Goal: Task Accomplishment & Management: Use online tool/utility

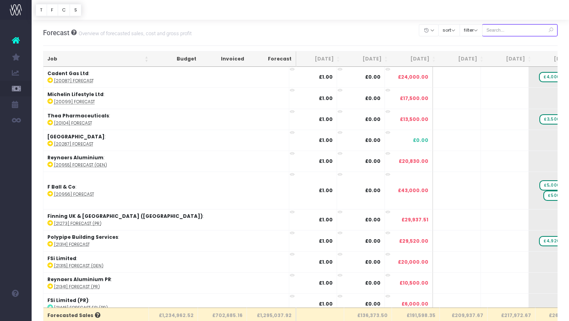
click at [515, 32] on input "text" at bounding box center [520, 30] width 76 height 12
type input "sitech"
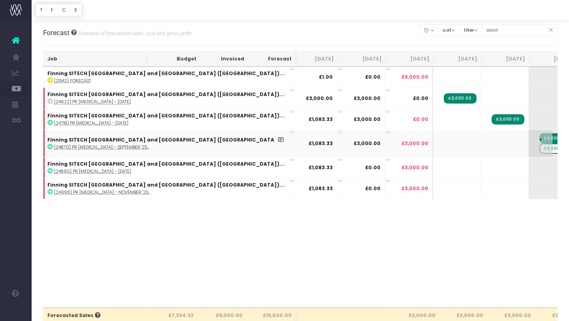
click at [540, 151] on span "£3,000.00" at bounding box center [556, 149] width 32 height 10
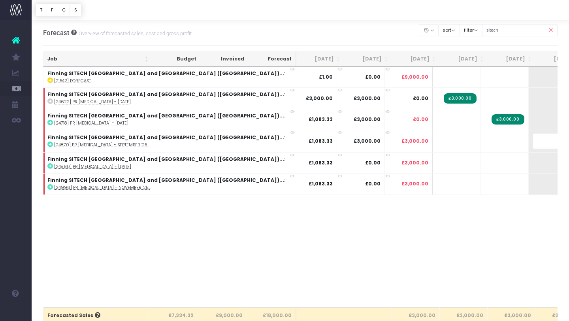
click at [416, 231] on body "Oh my... this is bad. wayahead wasn't able to load this page. Please contact su…" at bounding box center [284, 160] width 569 height 321
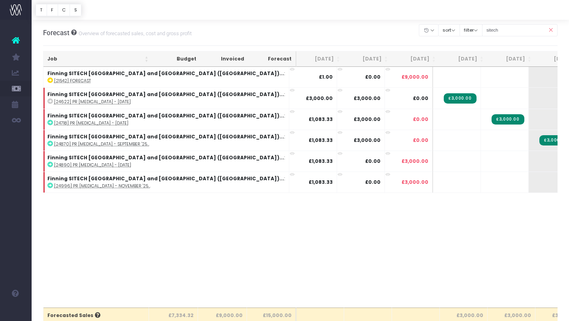
click at [459, 264] on div "Job Budget Invoiced Forecast Jul 25 Aug 25 Sep 25 Oct 25 Nov 25 Dec 25 Jan 26 F…" at bounding box center [300, 187] width 515 height 241
click at [552, 31] on icon at bounding box center [551, 30] width 14 height 16
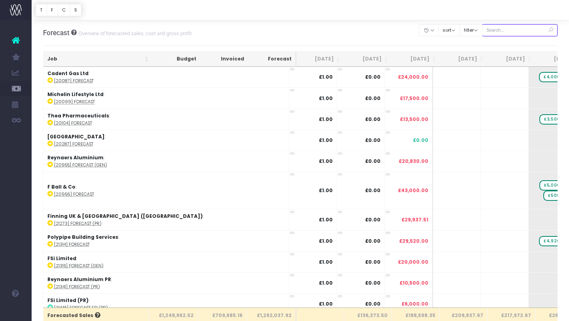
click at [505, 32] on input "text" at bounding box center [520, 30] width 76 height 12
type input "pick"
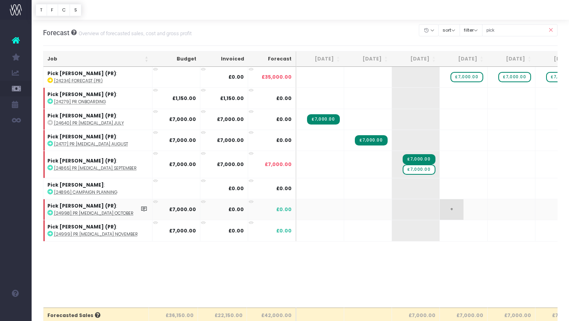
click at [452, 210] on span "+" at bounding box center [452, 209] width 24 height 21
type input "7000"
click at [501, 229] on span "+" at bounding box center [500, 230] width 24 height 21
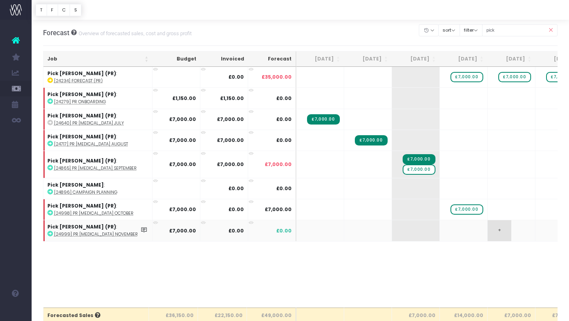
click at [501, 229] on span "+" at bounding box center [500, 230] width 24 height 21
click at [421, 171] on span "£7,000.00" at bounding box center [419, 169] width 32 height 10
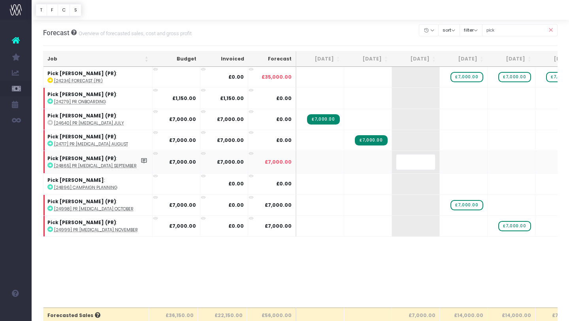
click at [444, 268] on body "Oh my... this is bad. wayahead wasn't able to load this page. Please contact su…" at bounding box center [284, 160] width 569 height 321
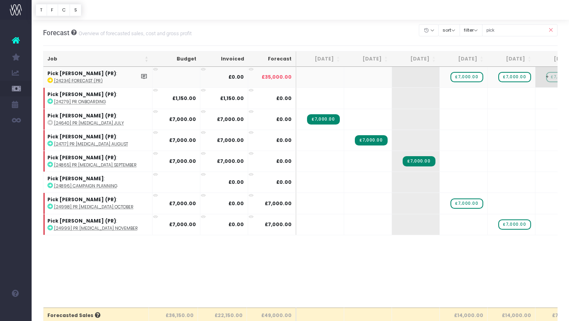
click at [552, 77] on span "+" at bounding box center [548, 77] width 24 height 21
click at [469, 81] on span "£7,000.00" at bounding box center [467, 77] width 32 height 10
click at [518, 77] on span "£7,000.00" at bounding box center [515, 77] width 32 height 10
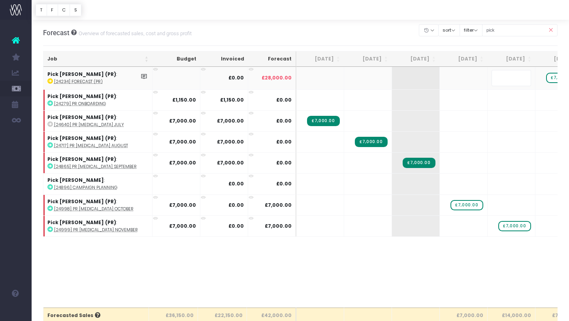
click at [425, 288] on body "Oh my... this is bad. wayahead wasn't able to load this page. Please contact su…" at bounding box center [284, 160] width 569 height 321
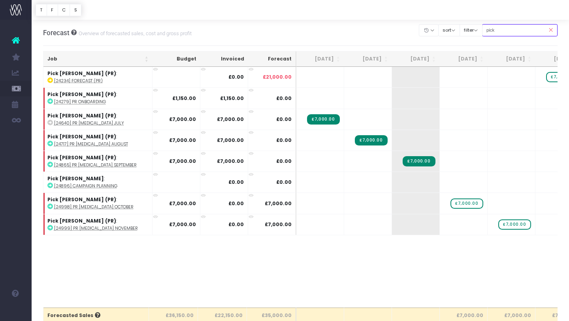
click at [528, 34] on input "pick" at bounding box center [520, 30] width 76 height 12
click at [550, 28] on icon at bounding box center [551, 30] width 14 height 16
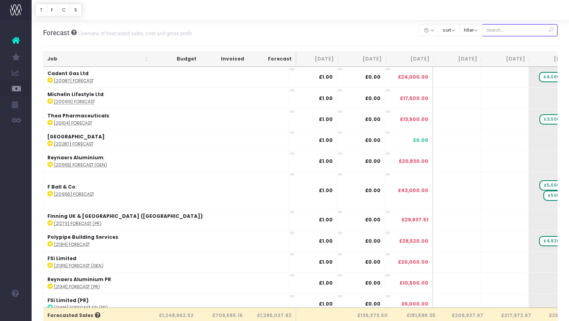
click at [515, 30] on input "text" at bounding box center [520, 30] width 76 height 12
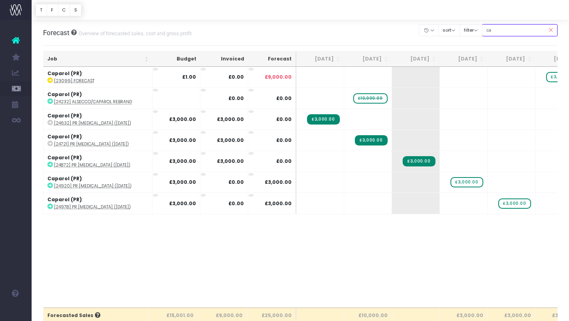
type input "c"
type input "bmi"
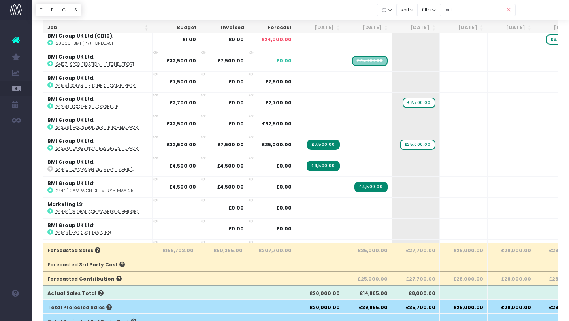
click at [511, 8] on icon at bounding box center [509, 10] width 14 height 16
click at [510, 9] on icon at bounding box center [509, 10] width 14 height 16
click at [512, 9] on icon at bounding box center [509, 10] width 14 height 16
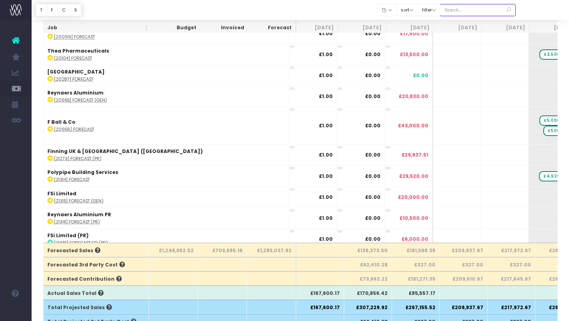
click at [484, 9] on input "text" at bounding box center [478, 10] width 76 height 12
type input "diperk"
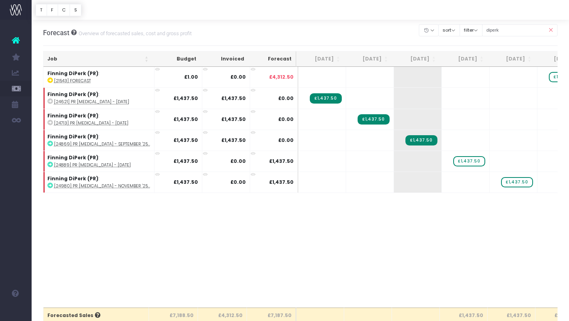
click at [551, 30] on icon at bounding box center [551, 30] width 14 height 16
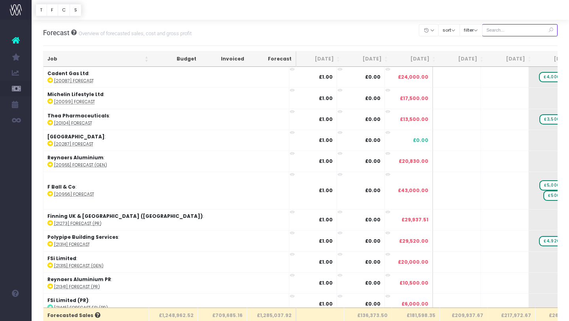
click at [523, 29] on input "text" at bounding box center [520, 30] width 76 height 12
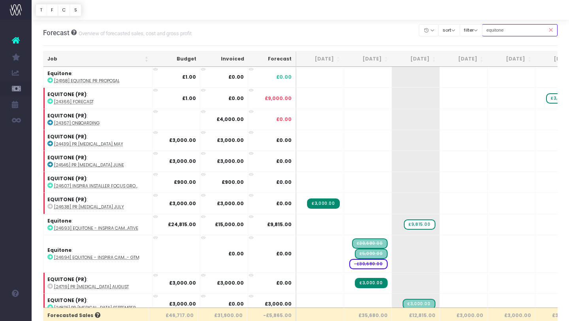
type input "equitone (PR)"
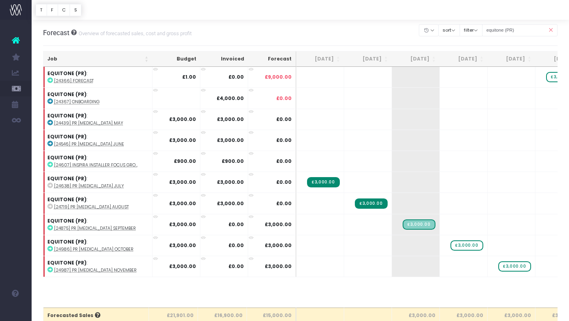
click at [551, 30] on icon at bounding box center [551, 30] width 14 height 16
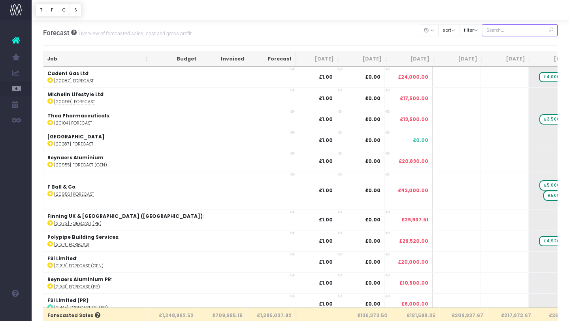
click at [533, 31] on input "text" at bounding box center [520, 30] width 76 height 12
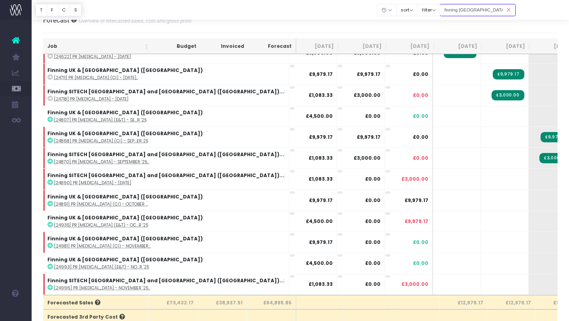
scroll to position [115, 0]
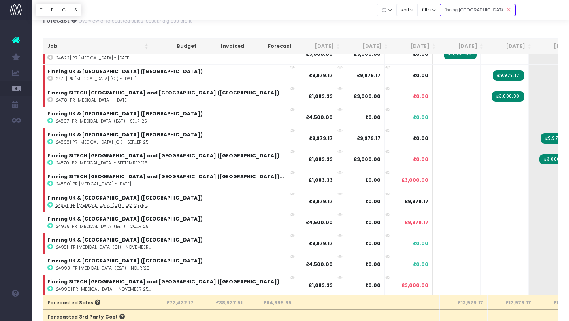
type input "finning uk & ireland (PR)"
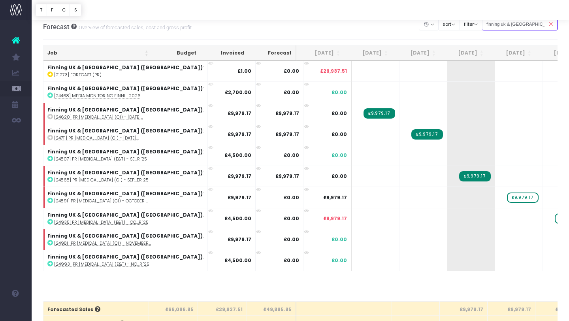
scroll to position [0, 0]
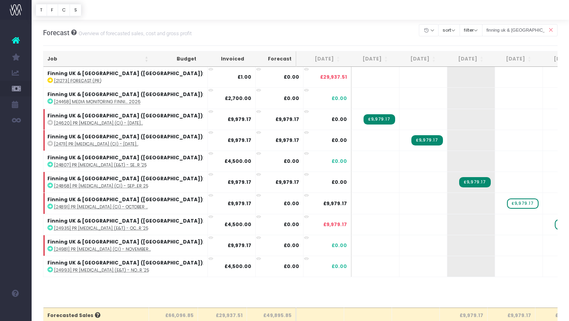
click at [555, 29] on icon at bounding box center [551, 30] width 14 height 16
click at [551, 30] on icon at bounding box center [551, 30] width 14 height 16
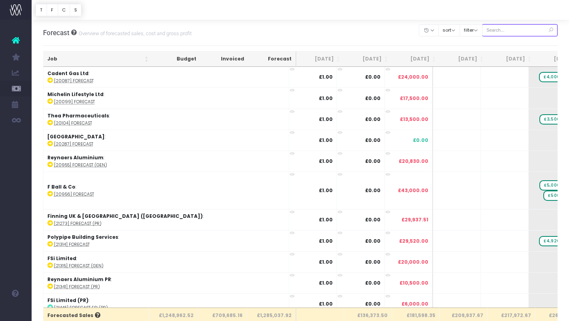
click at [518, 30] on input "text" at bounding box center [520, 30] width 76 height 12
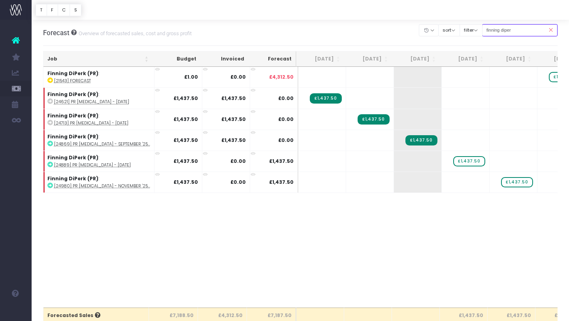
type input "finning diper"
click at [552, 30] on icon at bounding box center [551, 30] width 14 height 16
click at [552, 28] on icon at bounding box center [551, 30] width 14 height 16
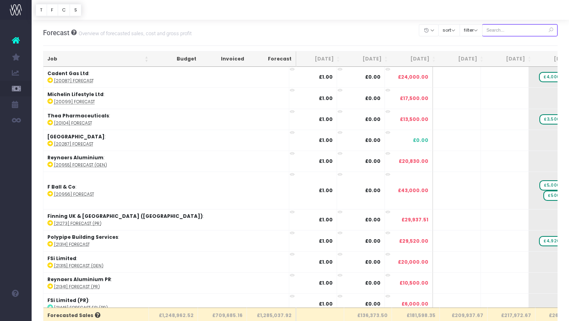
click at [518, 32] on input "text" at bounding box center [520, 30] width 76 height 12
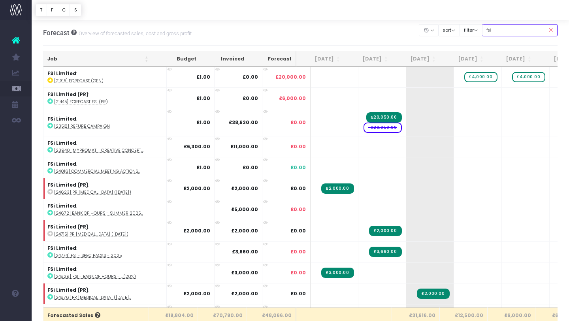
type input "fsi limited (PR)"
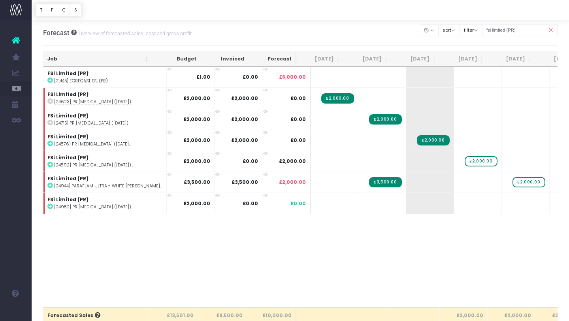
click at [550, 29] on icon at bounding box center [551, 30] width 14 height 16
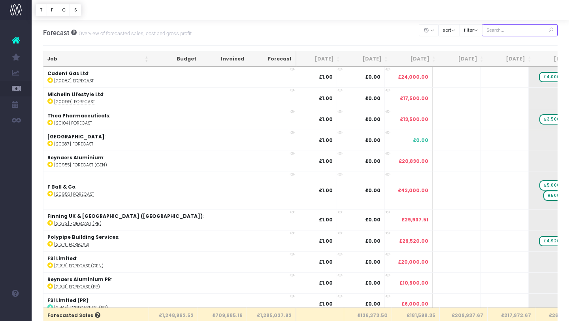
click at [506, 30] on input "text" at bounding box center [520, 30] width 76 height 12
type input "ingredion"
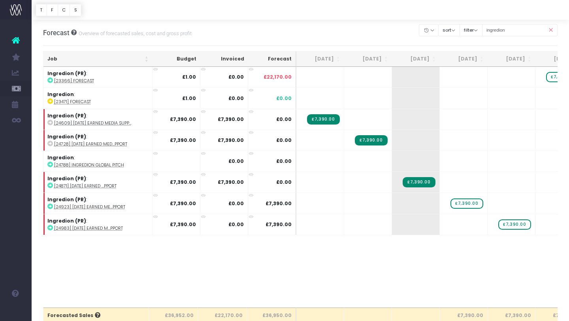
click at [552, 31] on icon at bounding box center [551, 30] width 14 height 16
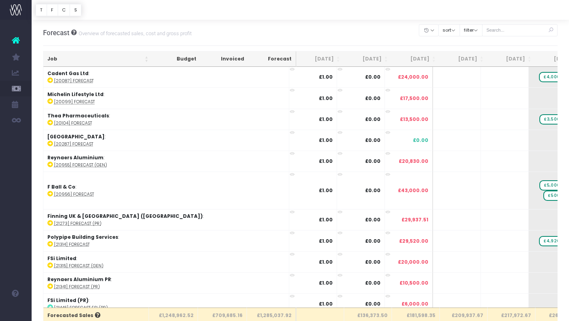
click at [551, 30] on icon at bounding box center [551, 30] width 14 height 16
click at [526, 28] on input "text" at bounding box center [520, 30] width 76 height 12
click at [521, 31] on input "text" at bounding box center [520, 30] width 76 height 12
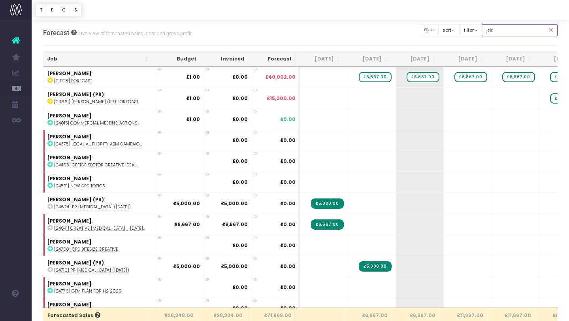
type input "JELD-WEN (pr)"
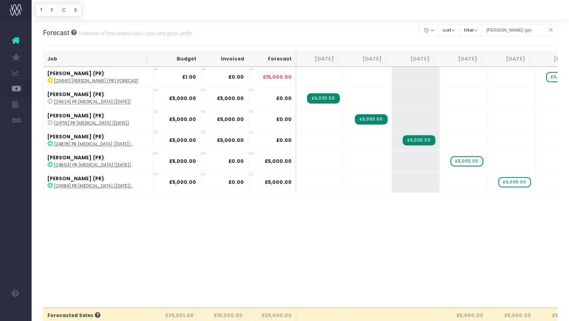
click at [552, 32] on icon at bounding box center [551, 30] width 14 height 16
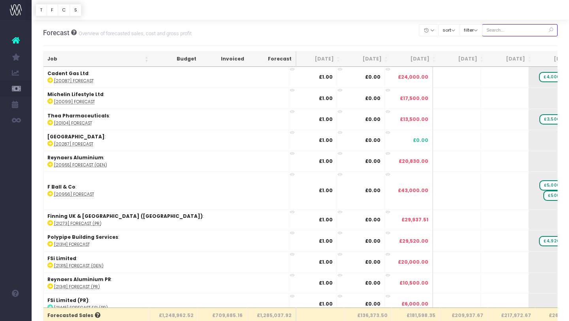
click at [525, 28] on input "text" at bounding box center [520, 30] width 76 height 12
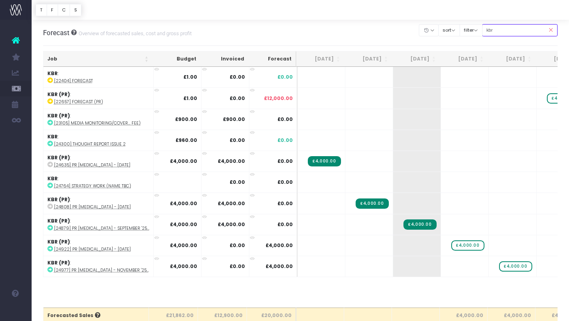
type input "kbr (pr)"
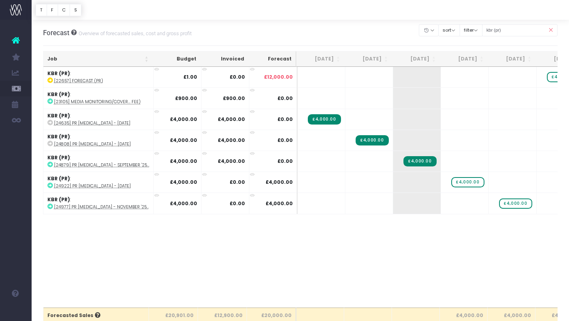
click at [553, 30] on icon at bounding box center [551, 30] width 14 height 16
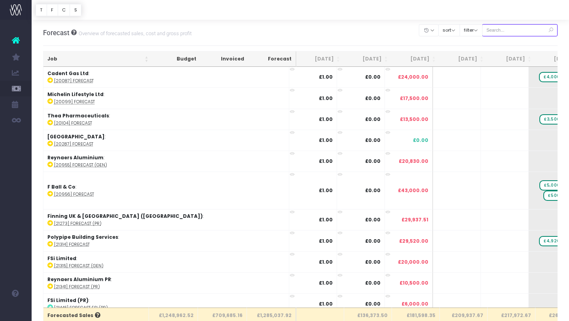
click at [528, 30] on input "text" at bounding box center [520, 30] width 76 height 12
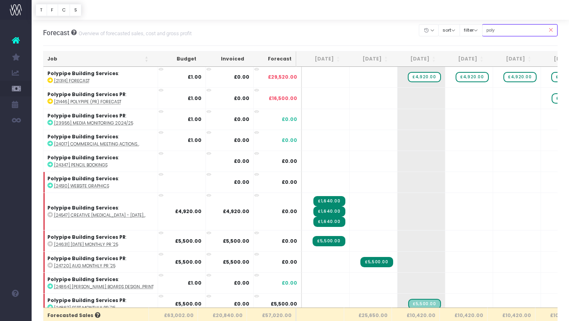
type input "polypipe pr"
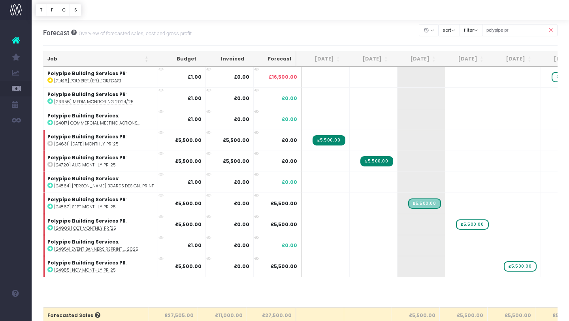
drag, startPoint x: 552, startPoint y: 30, endPoint x: 521, endPoint y: 28, distance: 30.9
click at [552, 30] on icon at bounding box center [551, 30] width 14 height 16
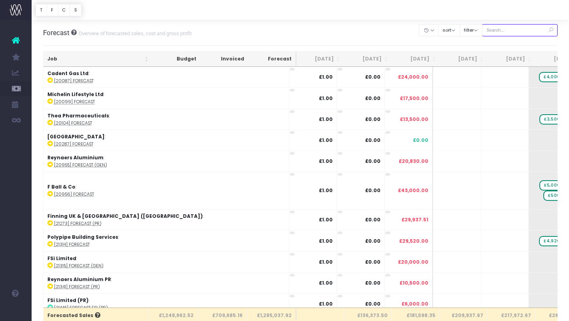
click at [521, 28] on input "text" at bounding box center [520, 30] width 76 height 12
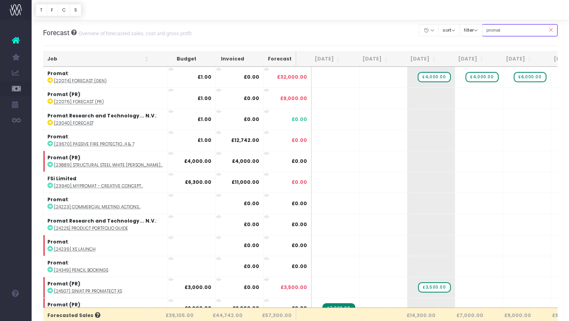
type input "promat (PR)"
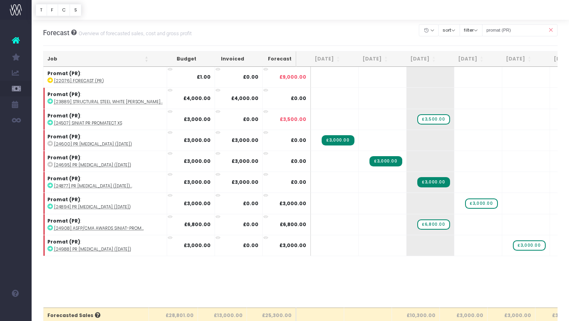
drag, startPoint x: 552, startPoint y: 32, endPoint x: 529, endPoint y: 30, distance: 22.2
click at [552, 32] on icon at bounding box center [551, 30] width 14 height 16
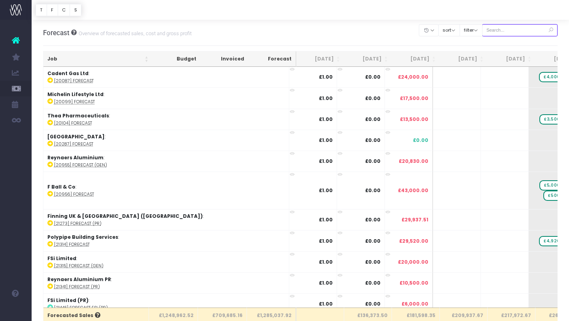
click at [529, 30] on input "text" at bounding box center [520, 30] width 76 height 12
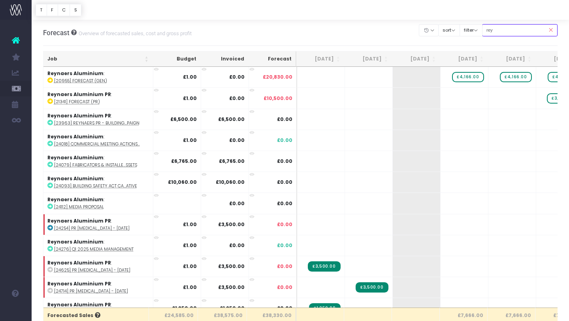
type input "reynaers pr"
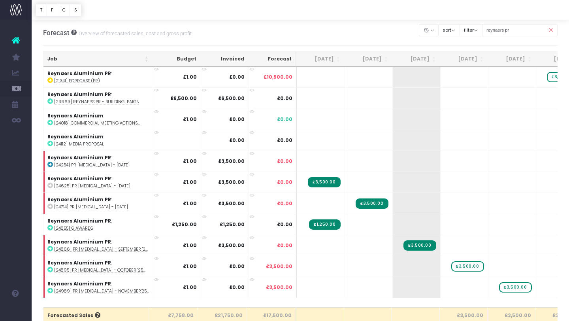
click at [550, 30] on icon at bounding box center [551, 30] width 14 height 16
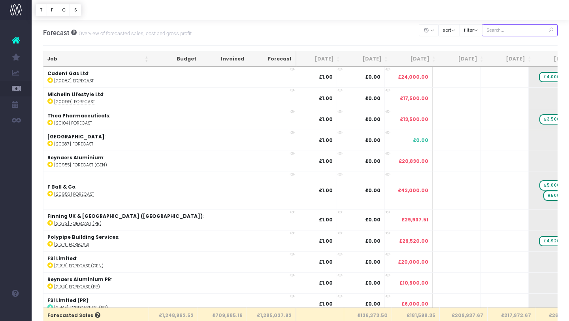
click at [514, 29] on input "text" at bounding box center [520, 30] width 76 height 12
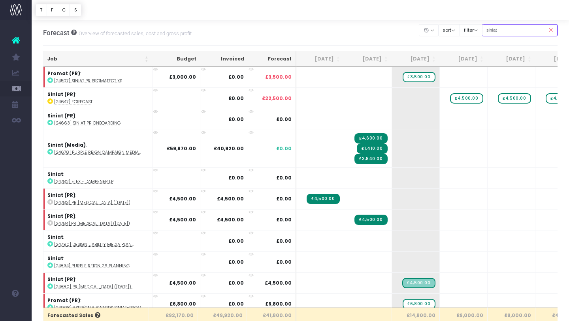
type input "SINIAT (PR)"
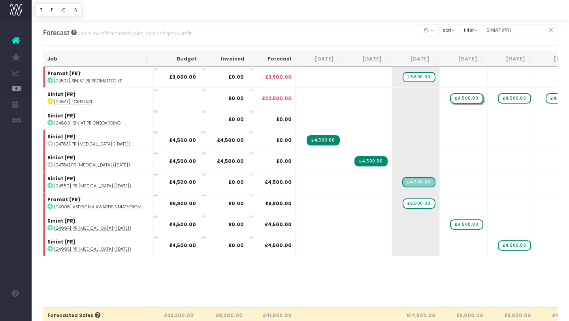
click at [471, 97] on div at bounding box center [284, 160] width 569 height 321
click at [471, 97] on span "£4,500.00" at bounding box center [466, 98] width 33 height 10
click at [516, 95] on span "£4,500.00" at bounding box center [514, 98] width 33 height 10
click at [519, 98] on span "£4,500.00" at bounding box center [514, 98] width 33 height 10
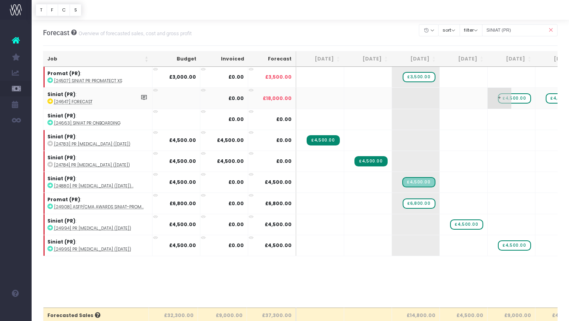
click at [519, 98] on span "£4,500.00" at bounding box center [514, 98] width 33 height 10
click at [550, 30] on icon at bounding box center [551, 30] width 14 height 16
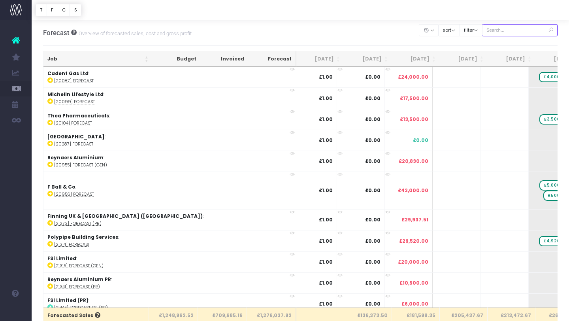
click at [531, 30] on input "text" at bounding box center [520, 30] width 76 height 12
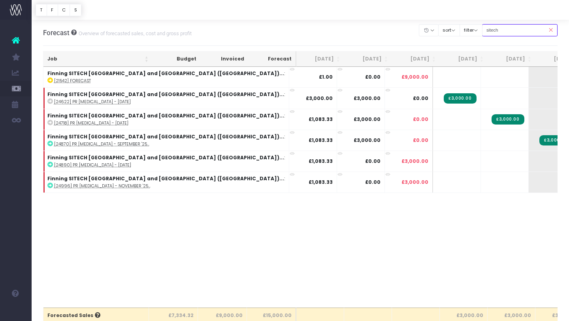
type input "sitech"
click at [550, 31] on icon at bounding box center [551, 30] width 14 height 16
click at [527, 29] on input "sitech" at bounding box center [520, 30] width 76 height 12
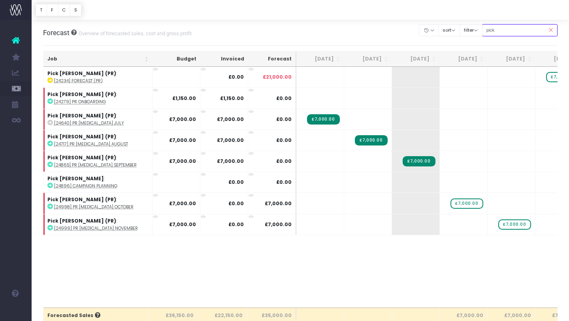
type input "pick"
